Goal: Find specific page/section: Find specific page/section

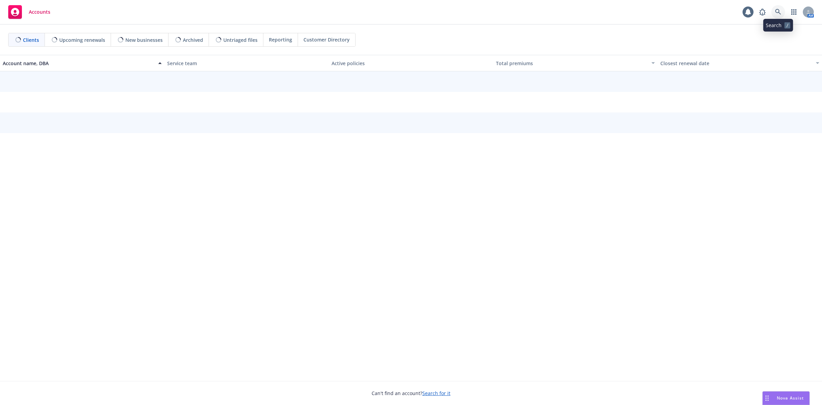
click at [778, 10] on icon at bounding box center [779, 12] width 6 height 6
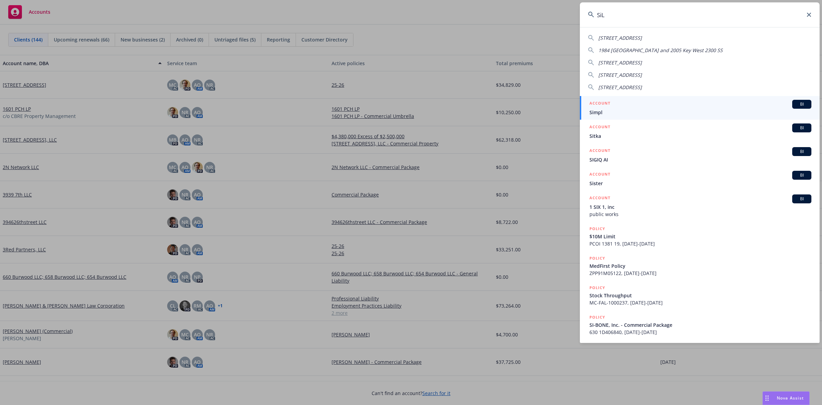
type input "SiLC"
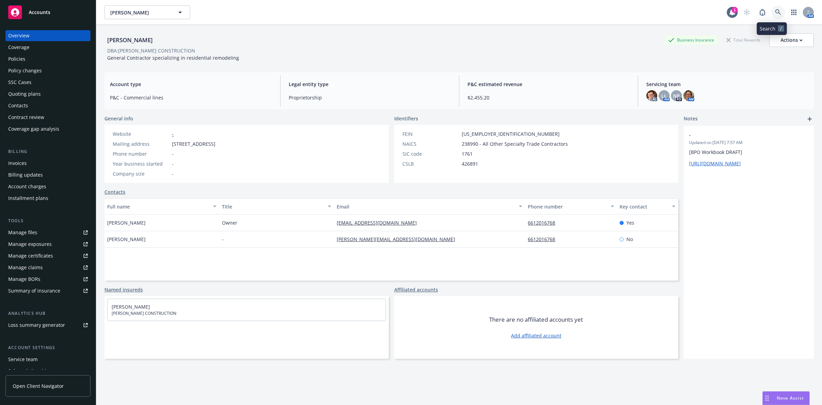
click at [773, 9] on link at bounding box center [779, 12] width 14 height 14
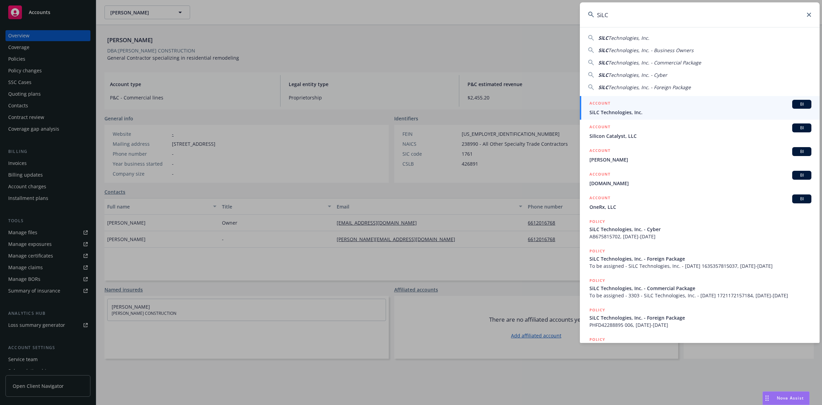
type input "SiLC"
click at [683, 103] on div "ACCOUNT BI" at bounding box center [701, 104] width 222 height 9
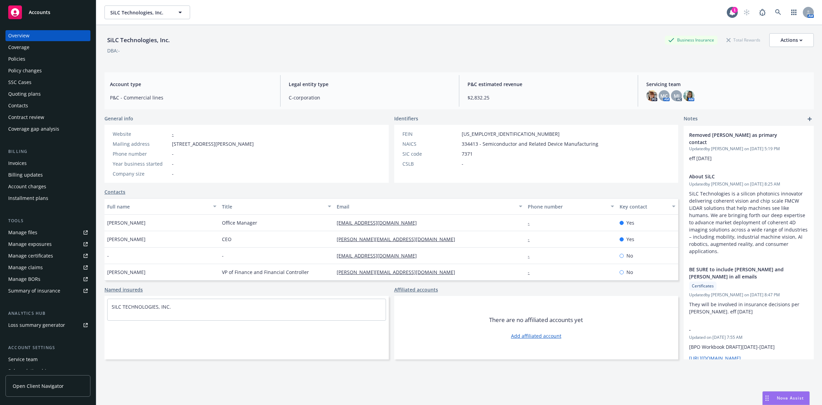
click at [28, 58] on div "Policies" at bounding box center [48, 58] width 80 height 11
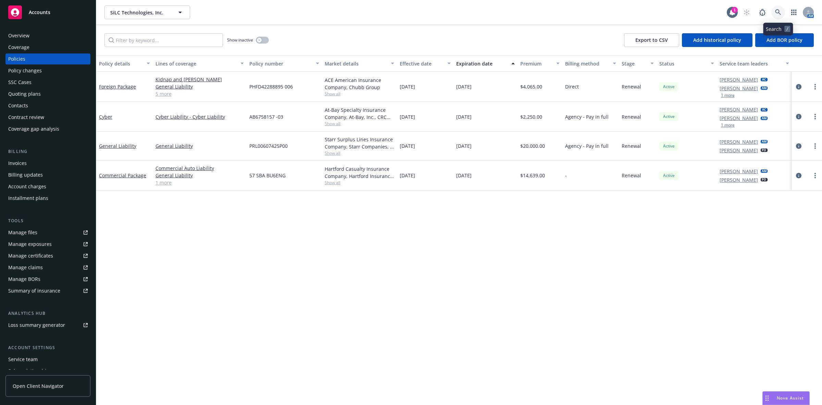
click at [779, 14] on icon at bounding box center [779, 12] width 6 height 6
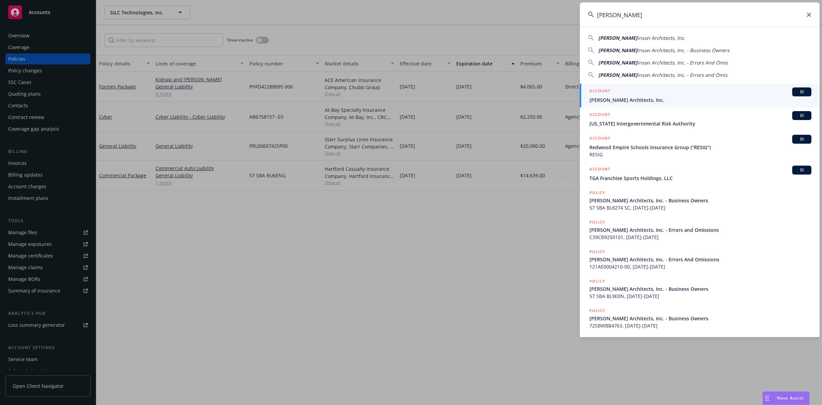
type input "[PERSON_NAME]"
click at [667, 89] on div "ACCOUNT BI" at bounding box center [701, 91] width 222 height 9
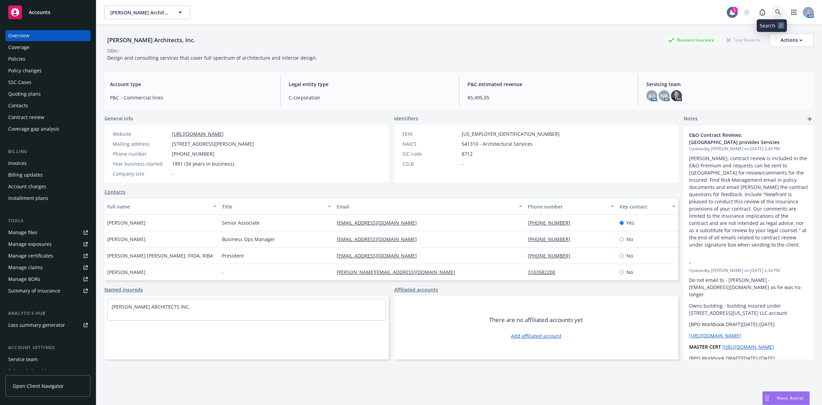
click at [773, 15] on link at bounding box center [779, 12] width 14 height 14
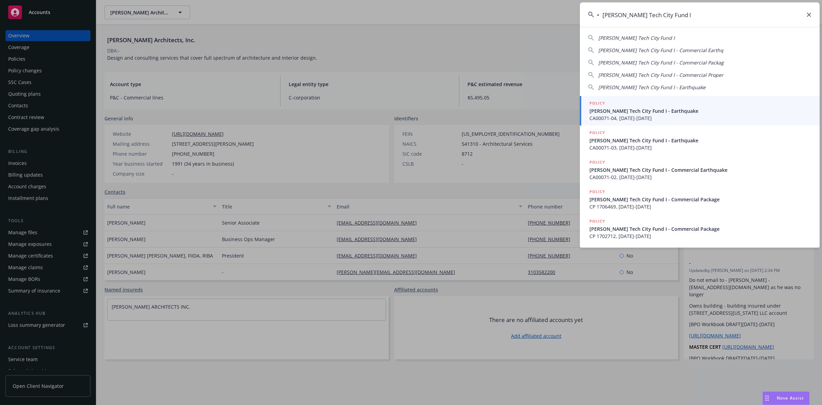
click at [604, 21] on input "• [PERSON_NAME] Tech City Fund I" at bounding box center [700, 14] width 240 height 25
type input "[PERSON_NAME] Tech City Fund I"
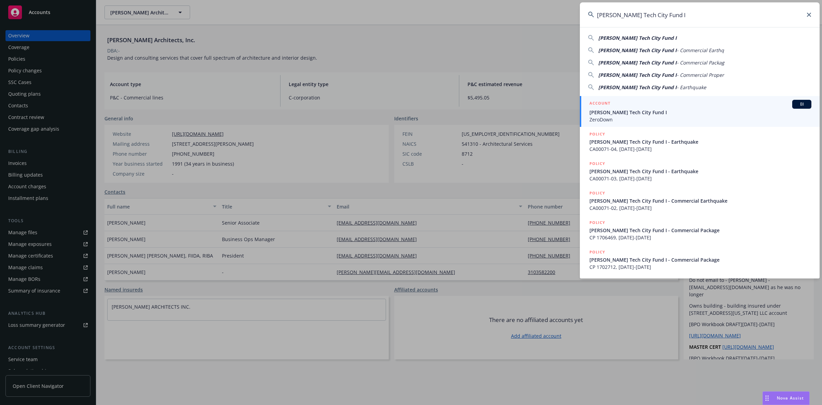
click at [628, 109] on span "[PERSON_NAME] Tech City Fund I" at bounding box center [701, 112] width 222 height 7
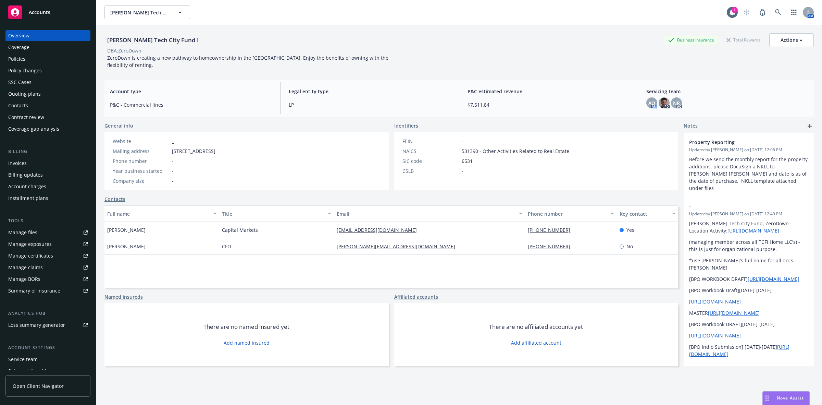
click at [26, 95] on div "Quoting plans" at bounding box center [24, 93] width 33 height 11
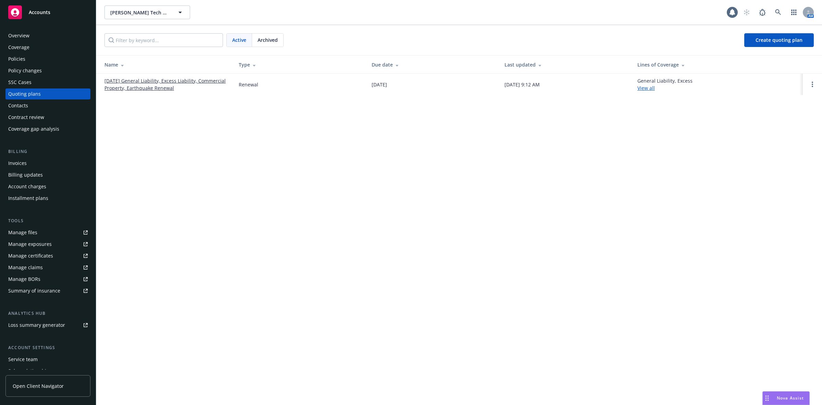
click at [158, 86] on link "[DATE] General Liability, Excess Liability, Commercial Property, Earthquake Ren…" at bounding box center [166, 84] width 123 height 14
